Goal: Transaction & Acquisition: Purchase product/service

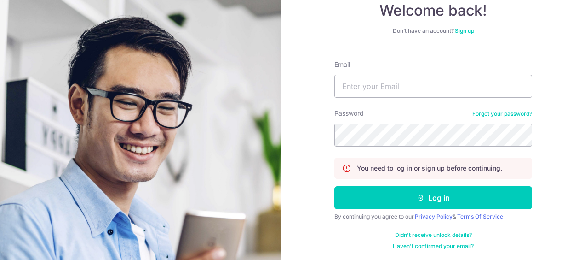
scroll to position [61, 0]
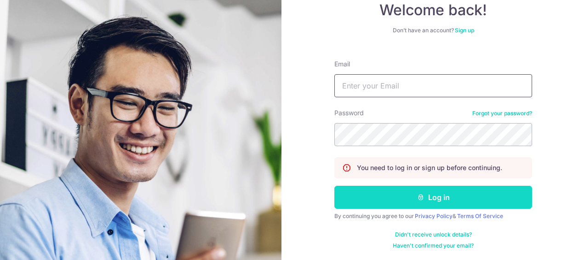
type input "dradrian@polarisplasticsurgery.com"
click at [401, 202] on button "Log in" at bounding box center [434, 196] width 198 height 23
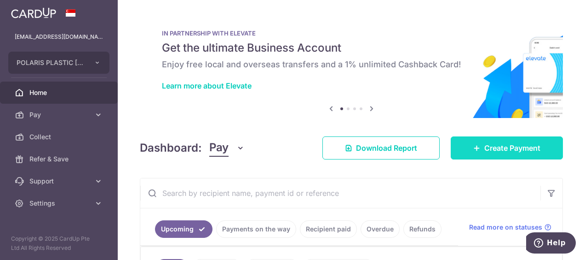
click at [522, 144] on span "Create Payment" at bounding box center [513, 147] width 56 height 11
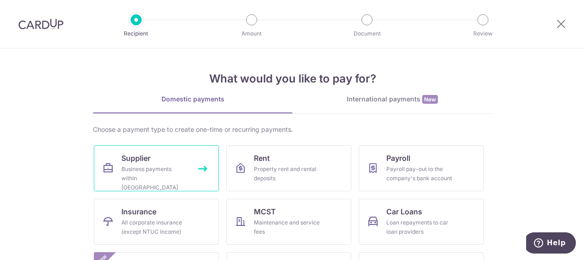
click at [141, 173] on div "Business payments within Singapore" at bounding box center [154, 178] width 66 height 28
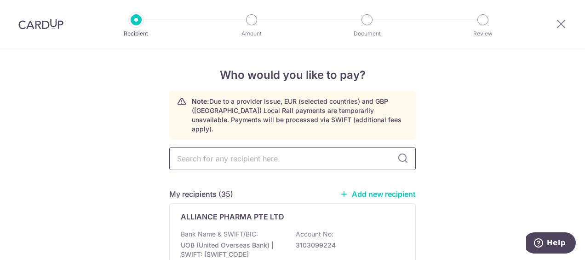
click at [193, 153] on input "text" at bounding box center [292, 158] width 247 height 23
type input "Joy"
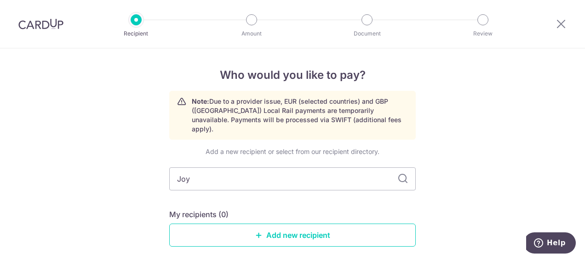
type input "Joy"
type input "J"
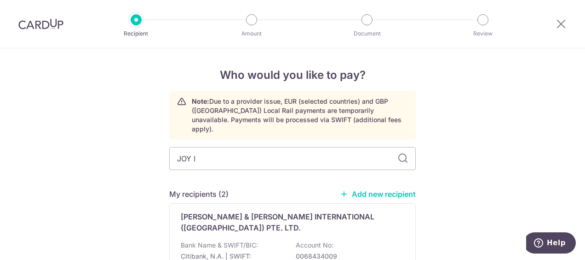
type input "JOY IN"
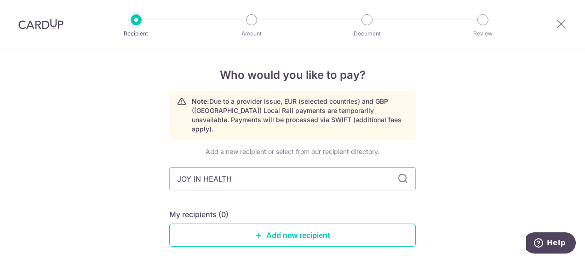
type input "JOY IN HEALTH"
type input "JOY IN HEALTH PTE"
type input "JOY IN HEALTH PTE."
type input "JOY IN HEALTH PTE"
type input "JOY IN HEALTH PTE . LTD."
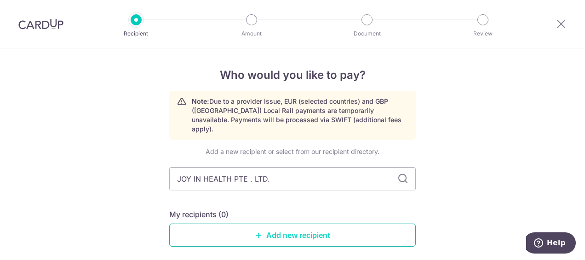
scroll to position [35, 0]
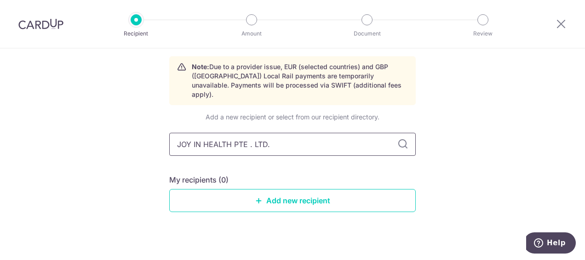
type input "JOY IN HEALTH PTE. LTD."
click at [302, 189] on link "Add new recipient" at bounding box center [292, 200] width 247 height 23
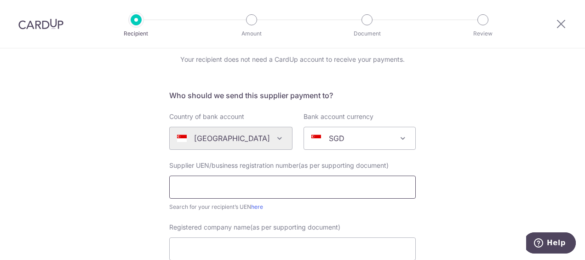
scroll to position [92, 0]
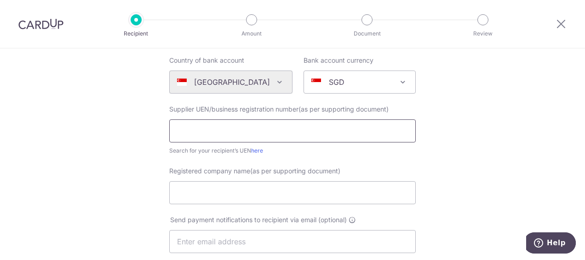
click at [197, 129] on input "text" at bounding box center [292, 130] width 247 height 23
type input "202526773E"
click at [208, 189] on input "Registered company name(as per supporting document)" at bounding box center [292, 192] width 247 height 23
click at [185, 196] on input "Registered company name(as per supporting document)" at bounding box center [292, 192] width 247 height 23
click at [489, 202] on div "Who would you like to pay? Your recipient does not need a CardUp account to rec…" at bounding box center [292, 235] width 585 height 558
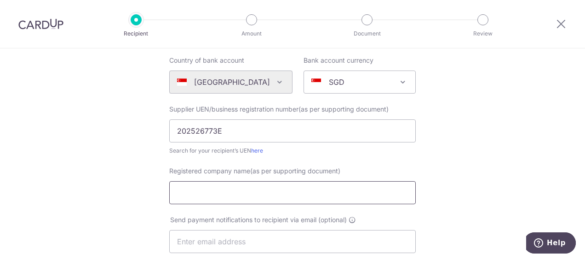
click at [179, 192] on input "Registered company name(as per supporting document)" at bounding box center [292, 192] width 247 height 23
type input "JOY IN HEALTH PTE. LTD."
click at [436, 210] on div "Who would you like to pay? Your recipient does not need a CardUp account to rec…" at bounding box center [292, 235] width 585 height 558
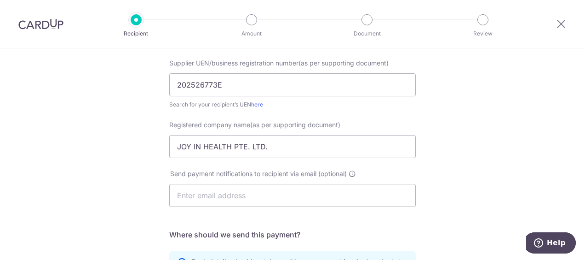
scroll to position [230, 0]
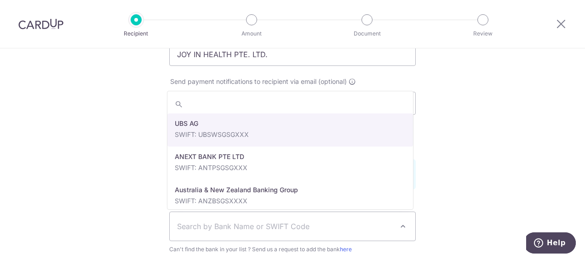
click at [339, 225] on span "Search by Bank Name or SWIFT Code" at bounding box center [285, 225] width 216 height 11
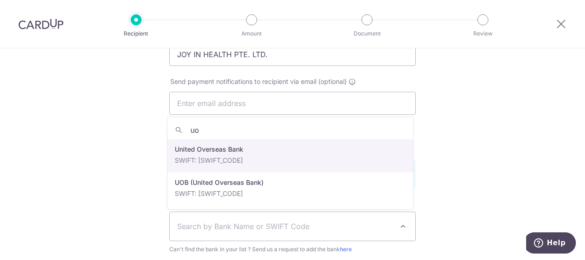
type input "uo"
select select "23668"
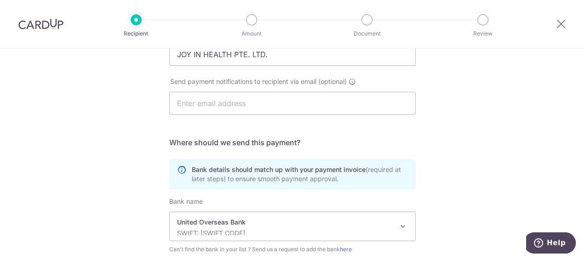
scroll to position [322, 0]
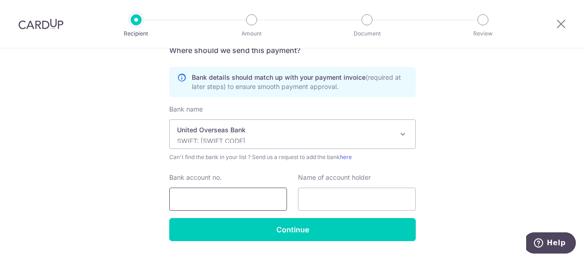
click at [220, 196] on input "Bank account no." at bounding box center [228, 198] width 118 height 23
type input "7463001700"
click at [310, 201] on input "text" at bounding box center [357, 198] width 118 height 23
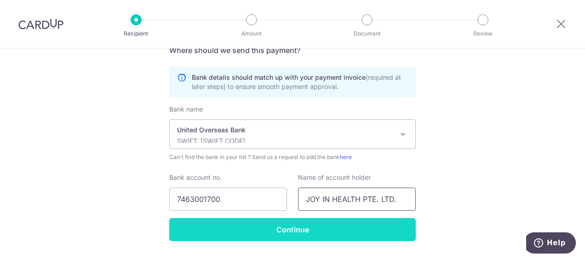
type input "JOY IN HEALTH PTE. LTD."
click at [326, 231] on input "Continue" at bounding box center [292, 229] width 247 height 23
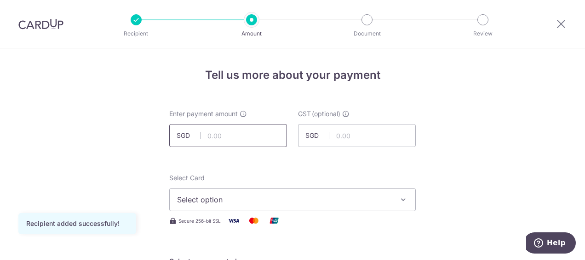
click at [224, 136] on input "text" at bounding box center [228, 135] width 118 height 23
type input "10,000.00"
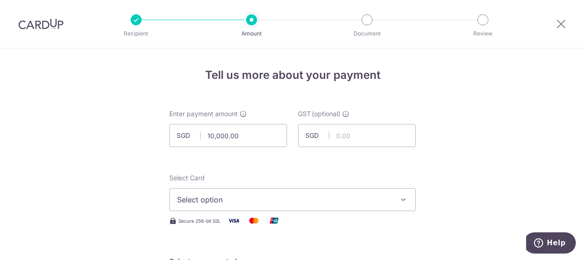
click at [399, 200] on icon "button" at bounding box center [403, 199] width 9 height 9
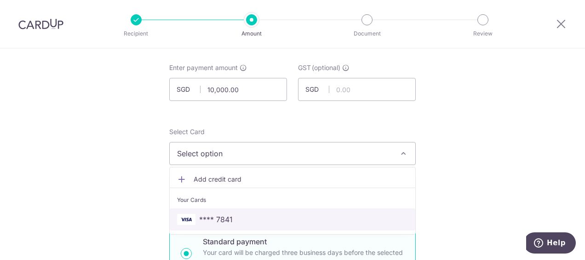
click at [223, 215] on span "**** 7841" at bounding box center [216, 218] width 34 height 11
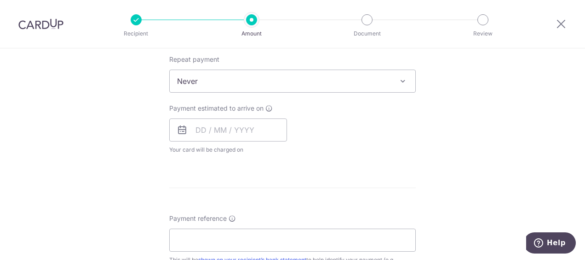
scroll to position [322, 0]
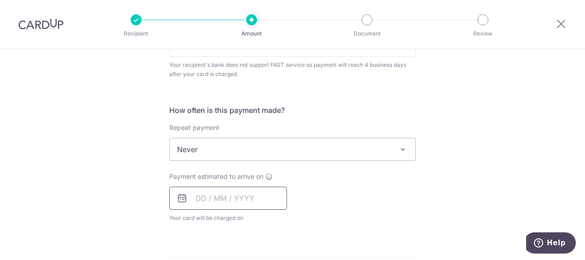
click at [222, 197] on input "text" at bounding box center [228, 197] width 118 height 23
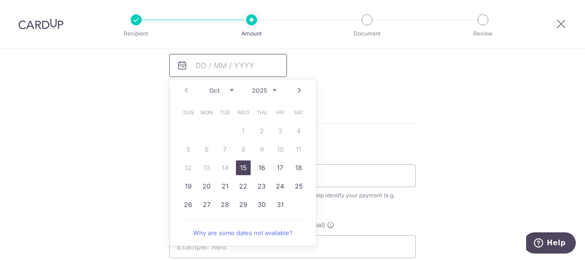
scroll to position [460, 0]
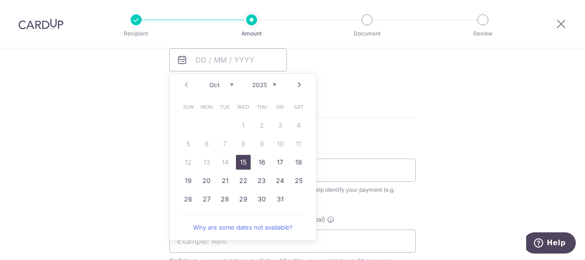
click at [242, 161] on link "15" at bounding box center [243, 162] width 15 height 15
type input "15/10/2025"
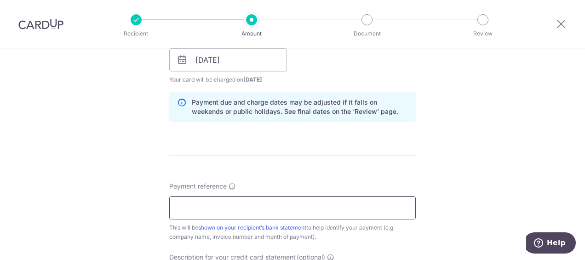
click at [250, 207] on input "Payment reference" at bounding box center [292, 207] width 247 height 23
type input "J020_2025"
click at [431, 159] on div "Tell us more about your payment Enter payment amount SGD 10,000.00 10000.00 GST…" at bounding box center [292, 65] width 585 height 954
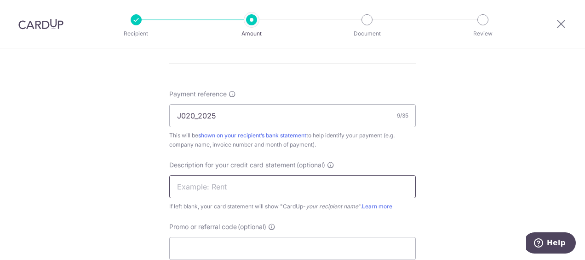
click at [237, 190] on input "text" at bounding box center [292, 186] width 247 height 23
type input "ProfessionalFee"
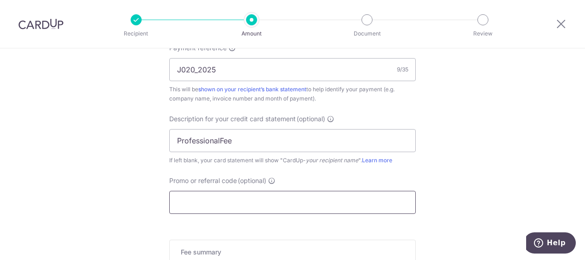
click at [256, 203] on input "Promo or referral code (optional)" at bounding box center [292, 201] width 247 height 23
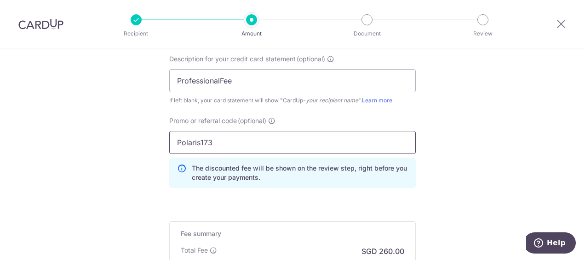
scroll to position [690, 0]
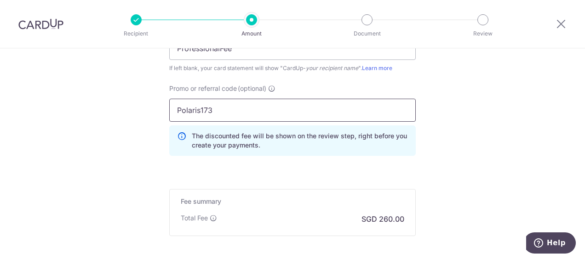
type input "Polaris173"
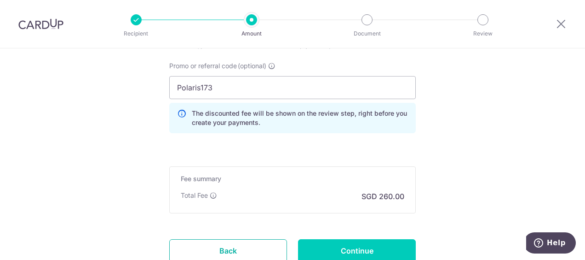
scroll to position [759, 0]
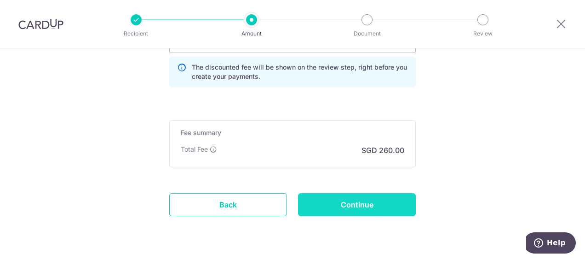
click at [370, 202] on input "Continue" at bounding box center [357, 204] width 118 height 23
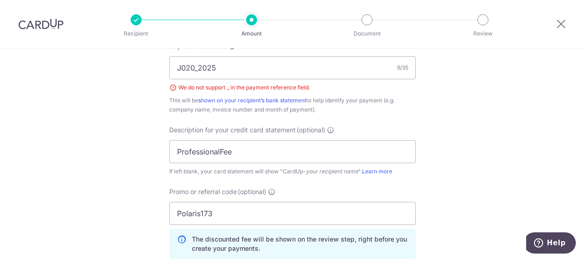
scroll to position [541, 0]
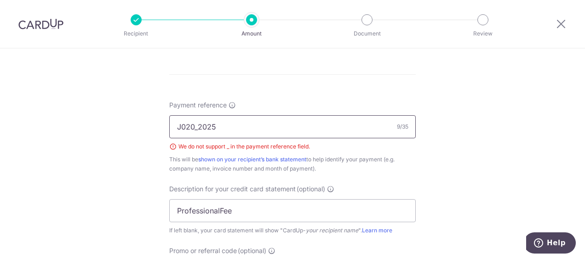
click at [196, 126] on input "J020_2025" at bounding box center [292, 126] width 247 height 23
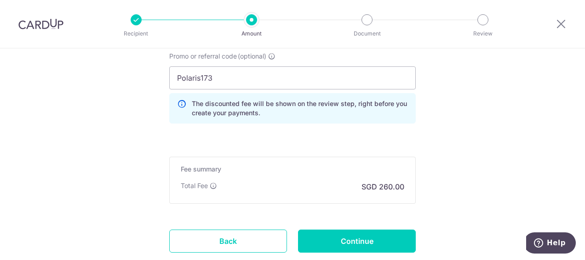
scroll to position [794, 0]
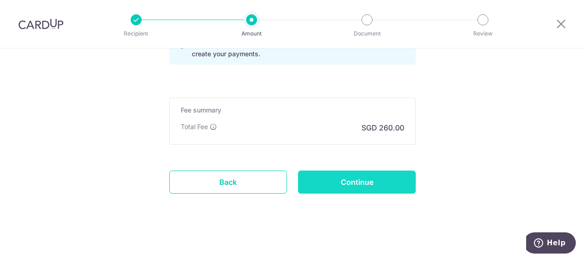
type input "J020 2025"
click at [375, 176] on input "Continue" at bounding box center [357, 181] width 118 height 23
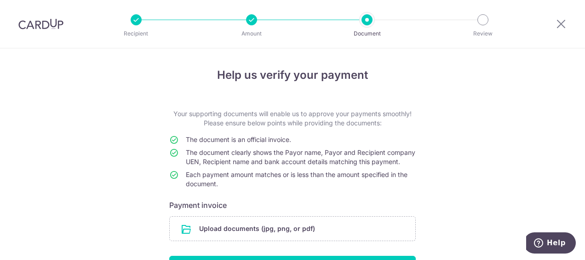
scroll to position [70, 0]
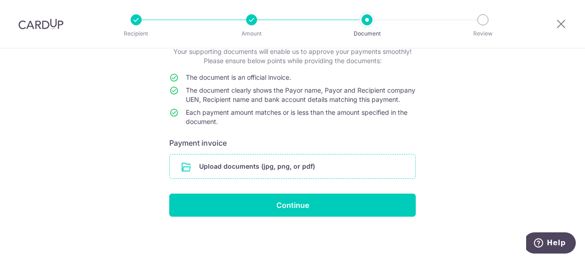
click at [196, 162] on input "file" at bounding box center [293, 166] width 246 height 24
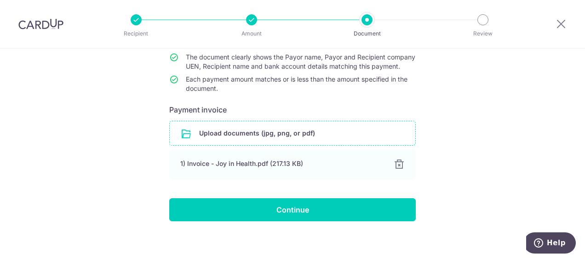
scroll to position [108, 0]
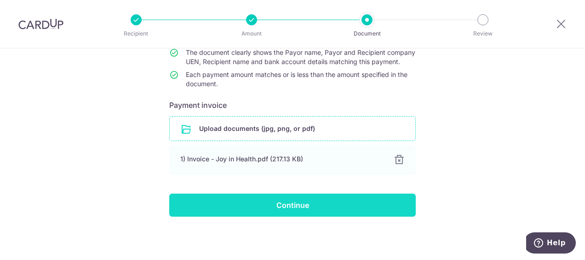
click at [269, 202] on input "Continue" at bounding box center [292, 204] width 247 height 23
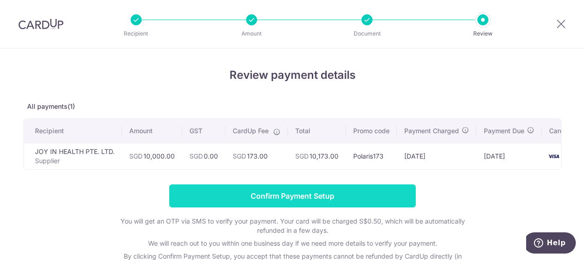
click at [351, 196] on input "Confirm Payment Setup" at bounding box center [292, 195] width 247 height 23
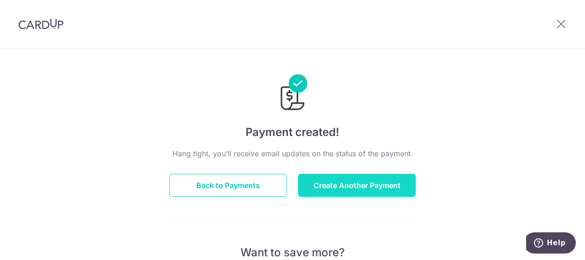
click at [381, 188] on button "Create Another Payment" at bounding box center [357, 184] width 118 height 23
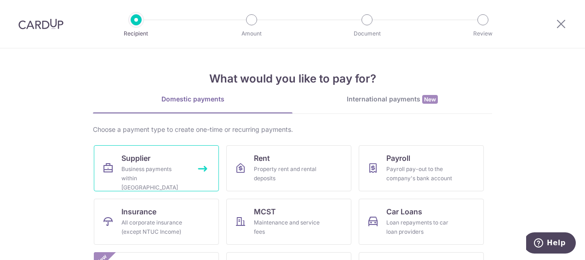
click at [159, 172] on div "Business payments within Singapore" at bounding box center [154, 178] width 66 height 28
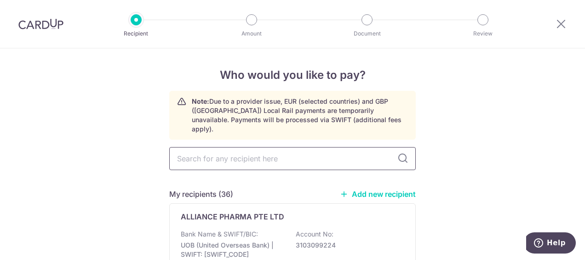
click at [227, 150] on input "text" at bounding box center [292, 158] width 247 height 23
type input "ch"
type input "cha"
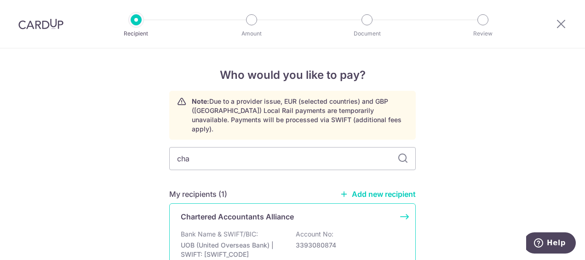
click at [239, 229] on p "Bank Name & SWIFT/BIC:" at bounding box center [219, 233] width 77 height 9
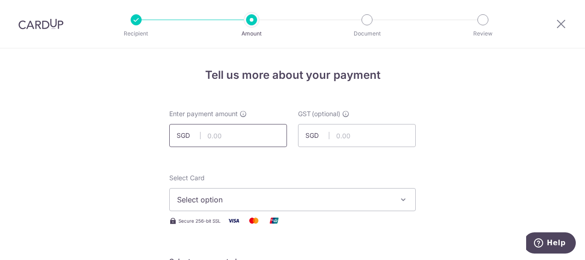
click at [244, 139] on input "text" at bounding box center [228, 135] width 118 height 23
type input "3,662.40"
click at [402, 199] on icon "button" at bounding box center [403, 199] width 9 height 9
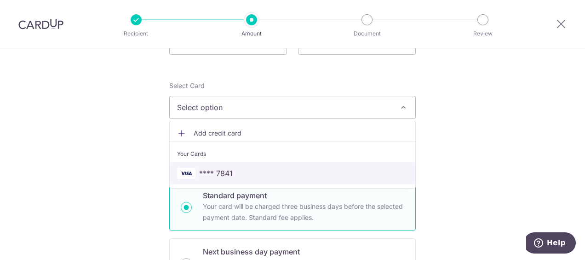
click at [228, 173] on span "**** 7841" at bounding box center [216, 172] width 34 height 11
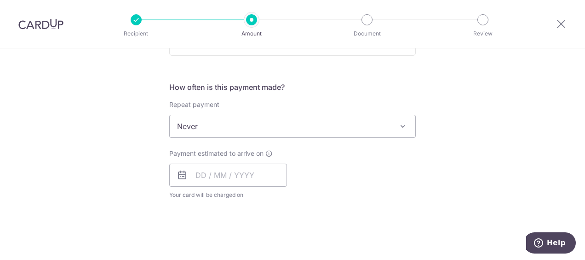
scroll to position [368, 0]
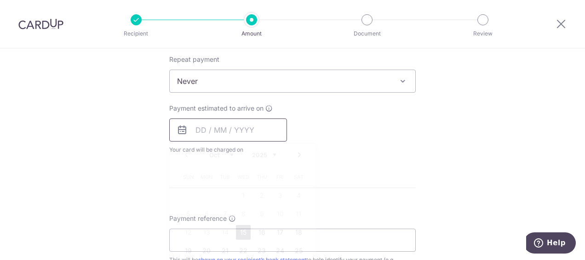
click at [237, 128] on input "text" at bounding box center [228, 129] width 118 height 23
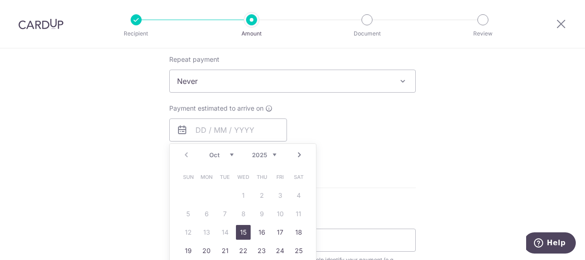
click at [242, 228] on link "15" at bounding box center [243, 232] width 15 height 15
type input "[DATE]"
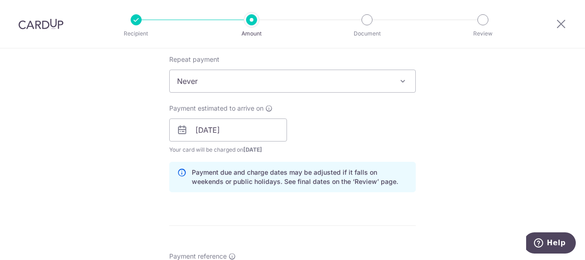
scroll to position [460, 0]
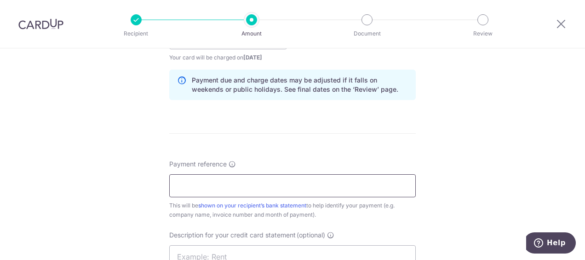
click at [206, 183] on input "Payment reference" at bounding box center [292, 185] width 247 height 23
click at [210, 183] on input "21815888 21815796" at bounding box center [292, 185] width 247 height 23
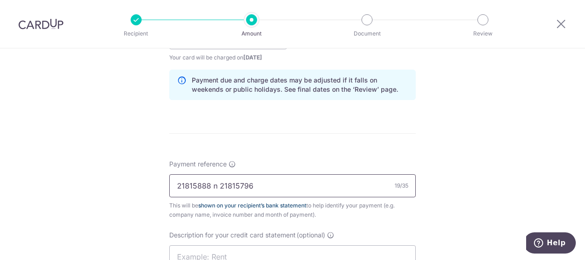
scroll to position [552, 0]
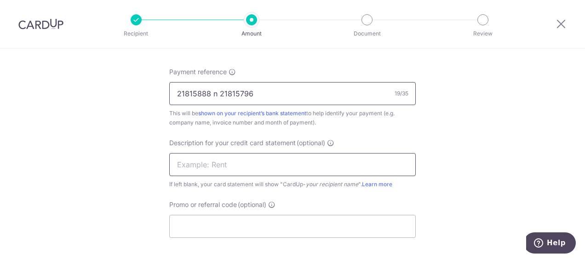
type input "21815888 n 21815796"
click at [230, 162] on input "text" at bounding box center [292, 164] width 247 height 23
type input "ProfessionalFee"
type input "10,000.00"
type input "Polaris173"
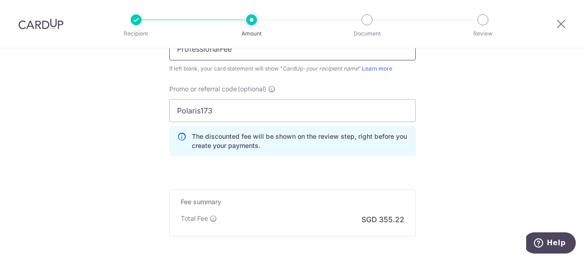
scroll to position [714, 0]
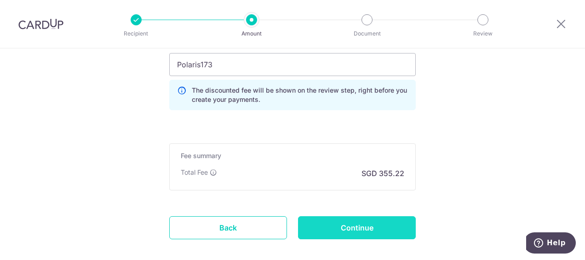
click at [364, 226] on input "Continue" at bounding box center [357, 227] width 118 height 23
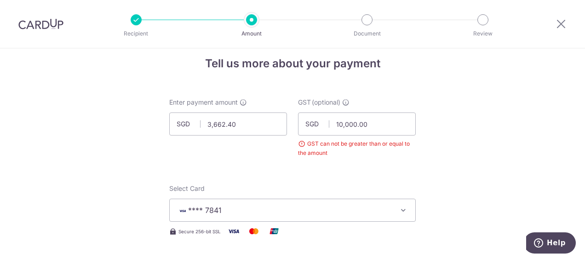
scroll to position [10, 0]
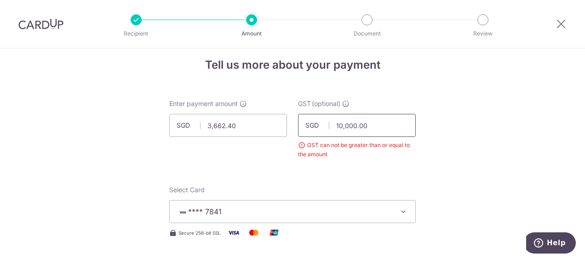
click at [368, 127] on input "10,000.00" at bounding box center [357, 125] width 118 height 23
drag, startPoint x: 371, startPoint y: 125, endPoint x: 329, endPoint y: 124, distance: 41.4
click at [329, 124] on input "10,000.00" at bounding box center [357, 125] width 118 height 23
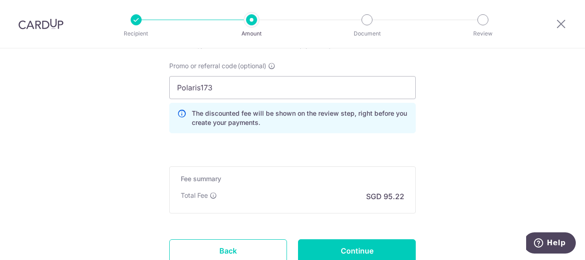
scroll to position [746, 0]
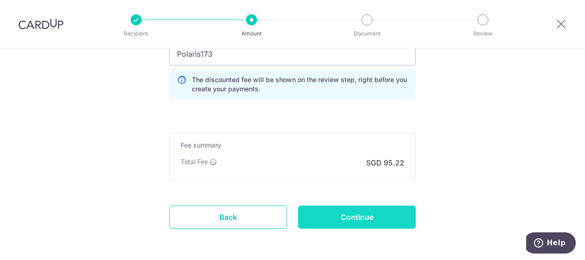
click at [362, 214] on input "Continue" at bounding box center [357, 216] width 118 height 23
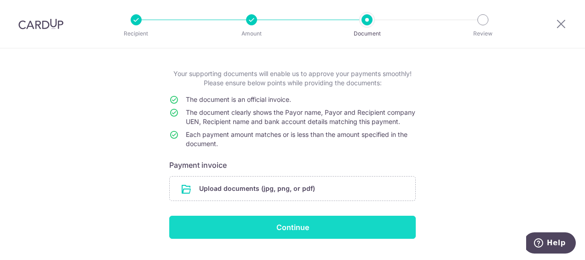
scroll to position [70, 0]
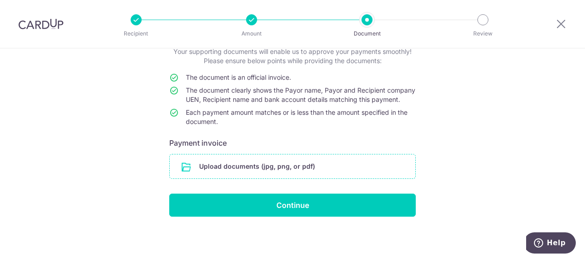
click at [192, 166] on input "file" at bounding box center [293, 166] width 246 height 24
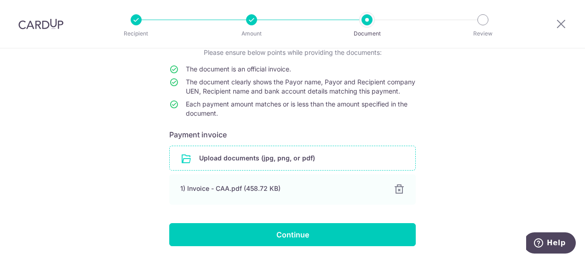
scroll to position [108, 0]
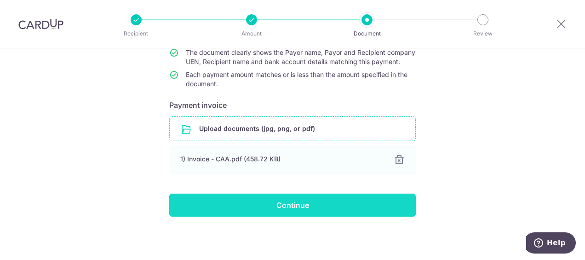
click at [284, 202] on input "Continue" at bounding box center [292, 204] width 247 height 23
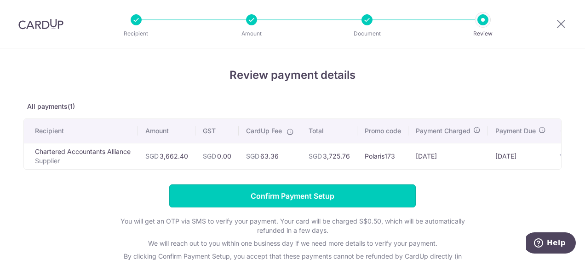
click at [284, 202] on input "Confirm Payment Setup" at bounding box center [292, 195] width 247 height 23
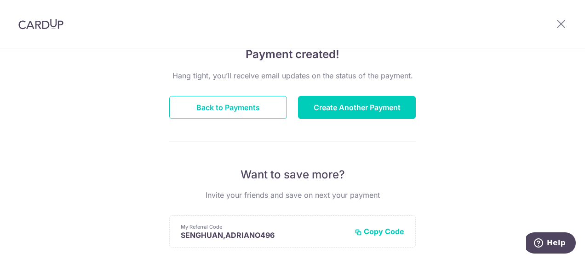
scroll to position [49, 0]
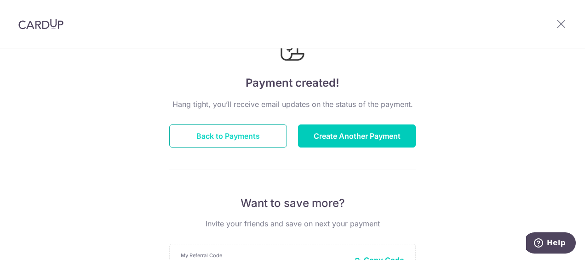
click at [243, 137] on button "Back to Payments" at bounding box center [228, 135] width 118 height 23
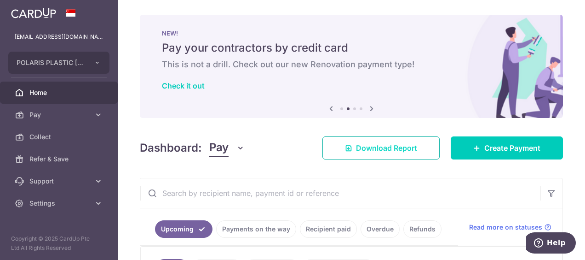
click at [395, 148] on span "Download Report" at bounding box center [386, 147] width 61 height 11
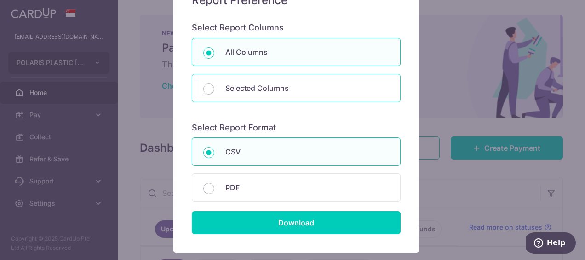
scroll to position [150, 0]
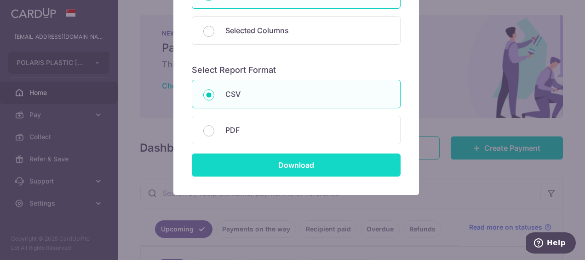
click at [332, 168] on input "Download" at bounding box center [296, 164] width 209 height 23
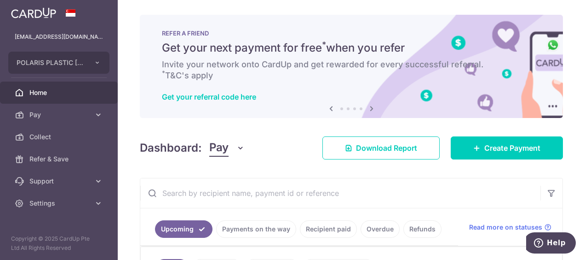
click at [280, 164] on div "× Pause Schedule Pause all future payments in this series Pause just this one p…" at bounding box center [351, 130] width 467 height 260
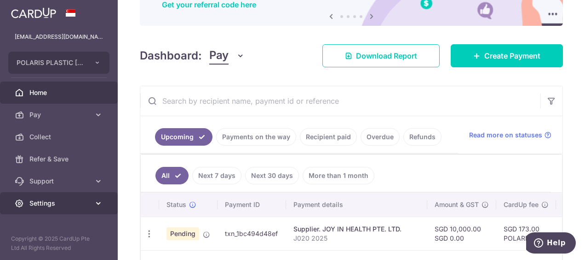
click at [98, 204] on icon at bounding box center [98, 202] width 9 height 9
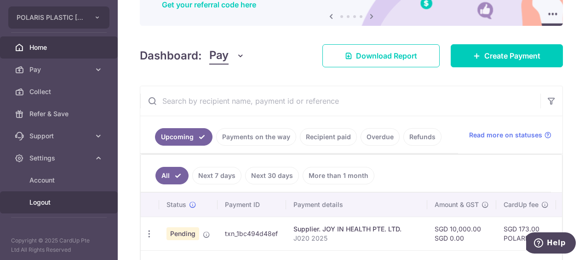
scroll to position [46, 0]
click at [43, 200] on span "Logout" at bounding box center [59, 200] width 61 height 9
